Goal: Information Seeking & Learning: Learn about a topic

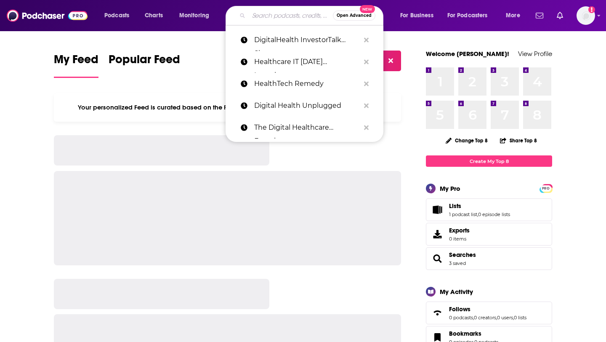
click at [268, 13] on input "Search podcasts, credits, & more..." at bounding box center [291, 15] width 84 height 13
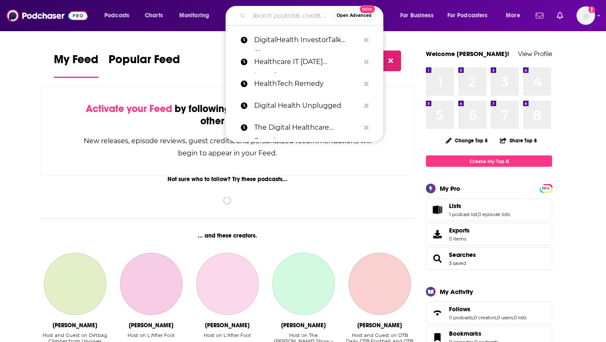
paste input "Alchemize with [PERSON_NAME]"
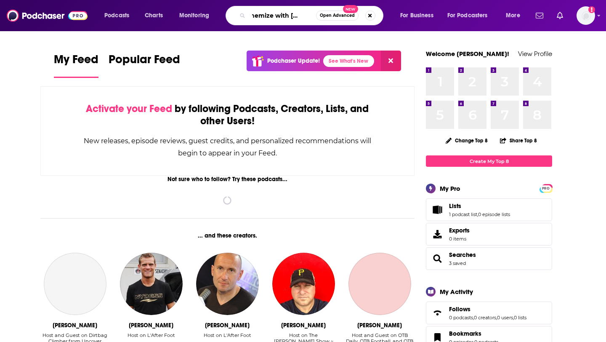
type input "Alchemize with [PERSON_NAME]"
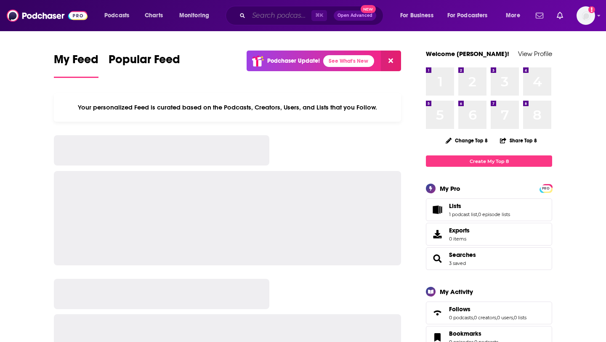
click at [255, 16] on input "Search podcasts, credits, & more..." at bounding box center [280, 15] width 63 height 13
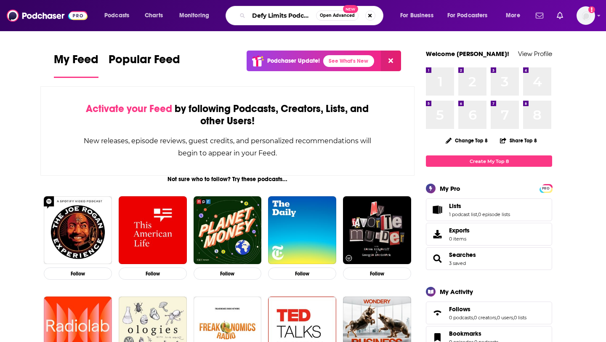
type input "Defy Limits Podcast"
